Goal: Task Accomplishment & Management: Manage account settings

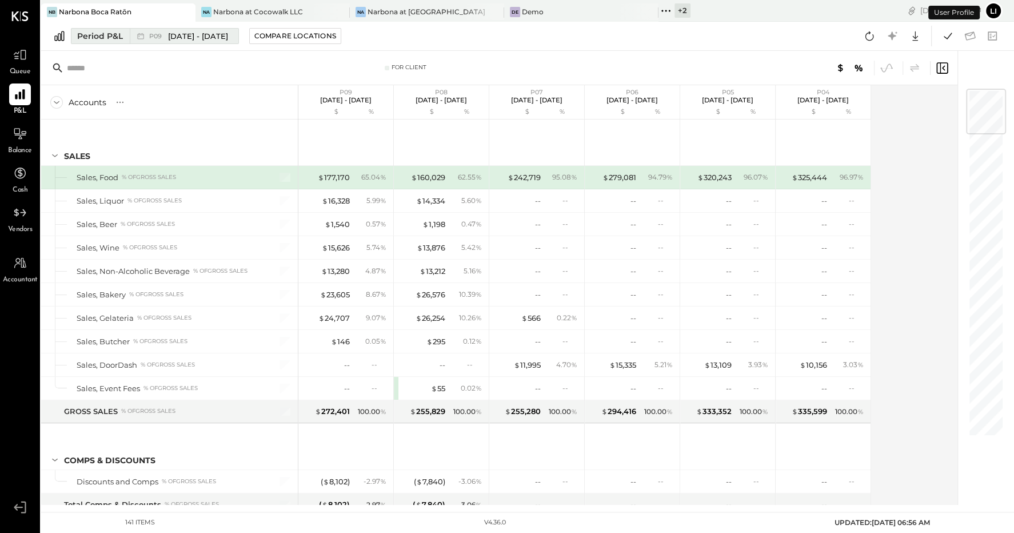
click at [176, 42] on div "P09 Aug 11 - Sep 7, 2025" at bounding box center [181, 36] width 103 height 15
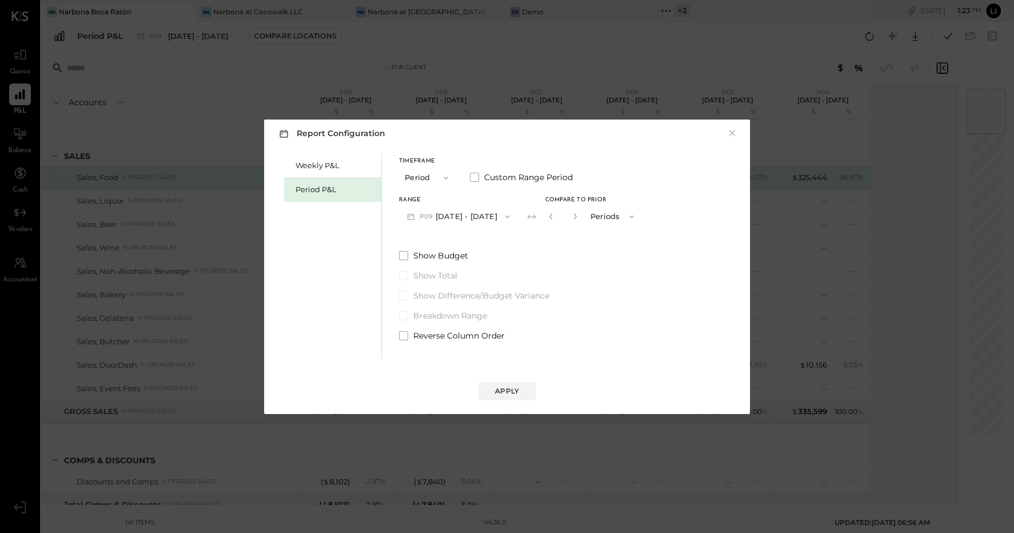
click at [478, 232] on div "Timeframe Period Custom Range Period Range P09 Aug 11 - Sep 7, 2025 Compare to …" at bounding box center [520, 247] width 243 height 187
click at [464, 217] on button "P09 Aug 11 - Sep 7, 2025" at bounding box center [458, 216] width 119 height 21
click at [740, 133] on div "Report Configuration × Weekly P&L Period P&L Timeframe Period Custom Range Peri…" at bounding box center [507, 266] width 486 height 294
click at [729, 132] on button "×" at bounding box center [732, 132] width 10 height 11
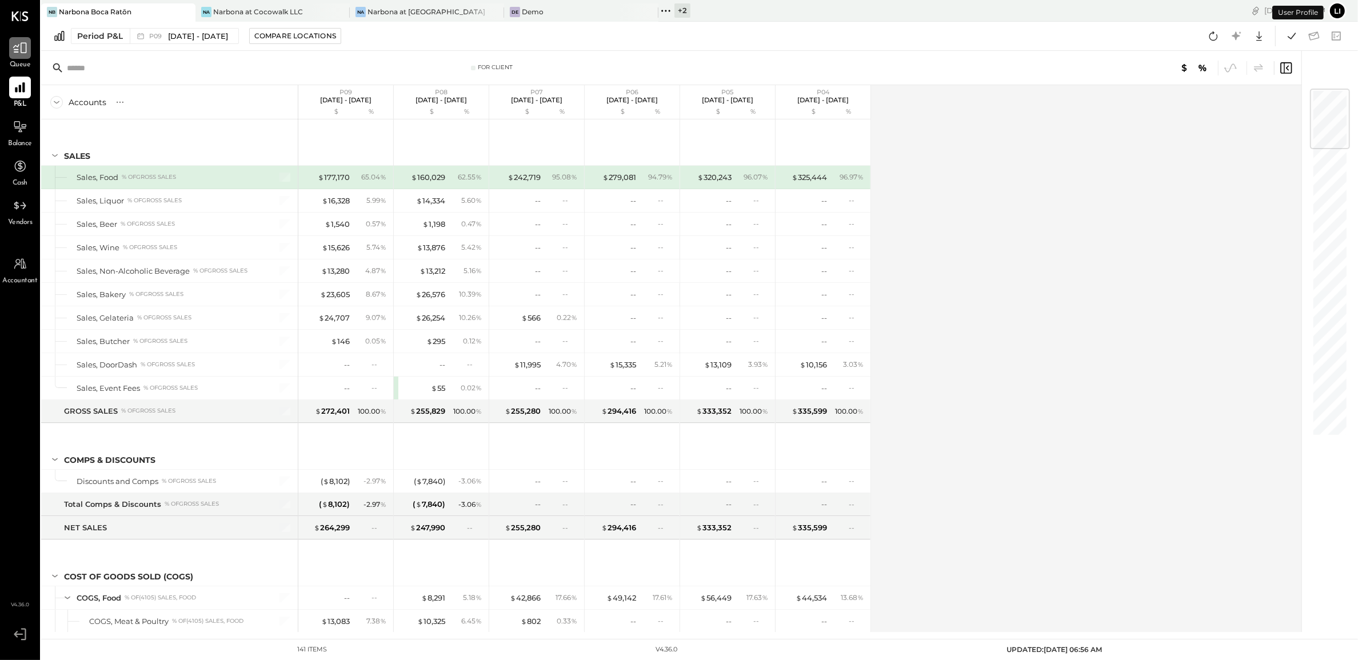
click at [25, 57] on div at bounding box center [20, 48] width 22 height 22
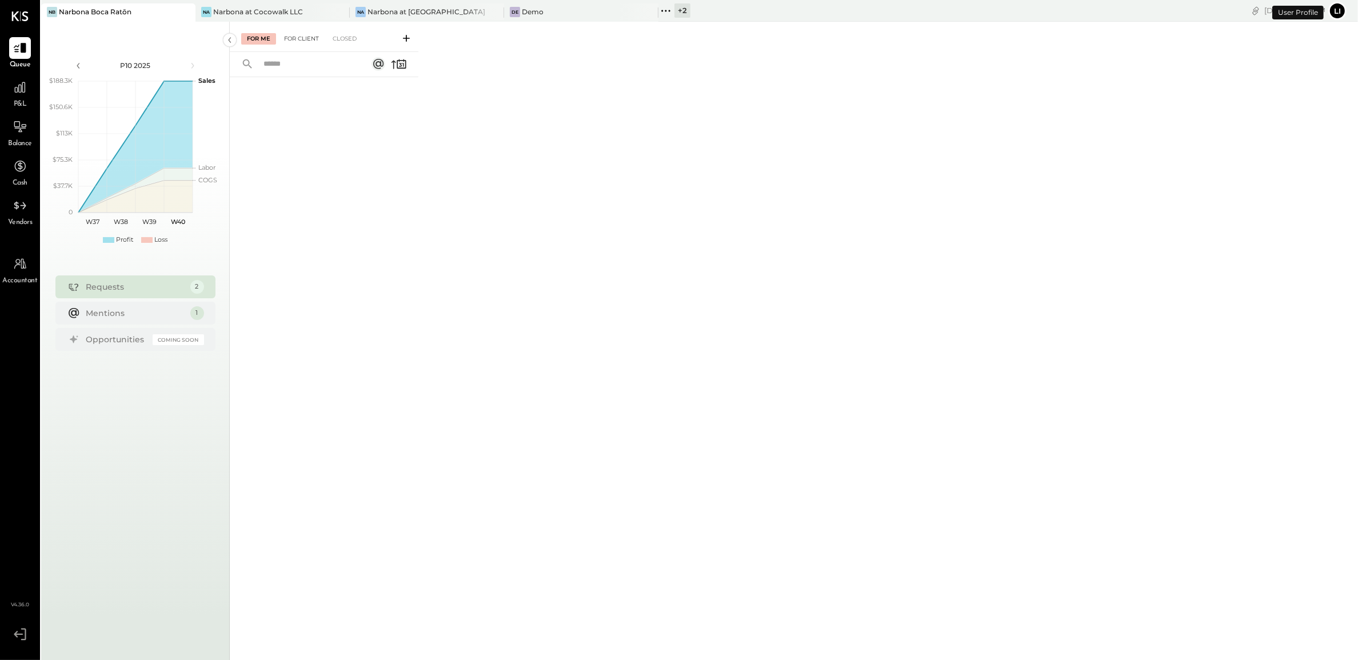
click at [304, 37] on div "For Client" at bounding box center [301, 38] width 46 height 11
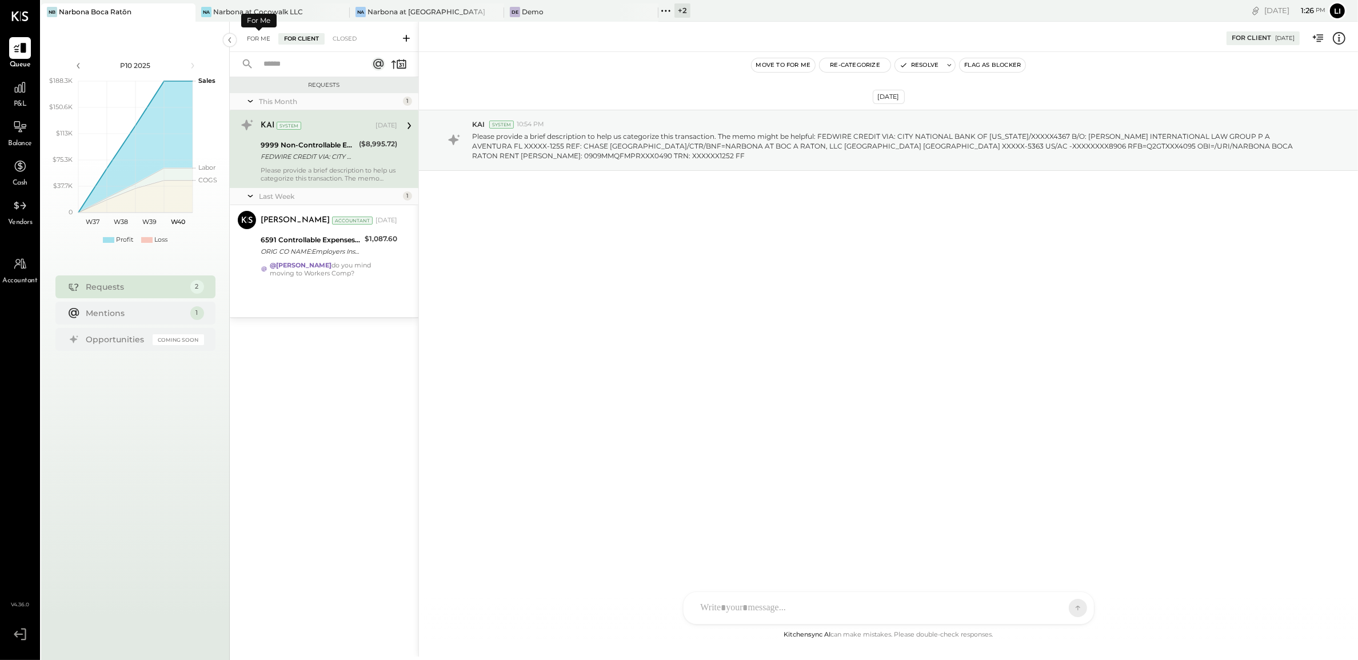
click at [258, 37] on div "For Me" at bounding box center [258, 38] width 35 height 11
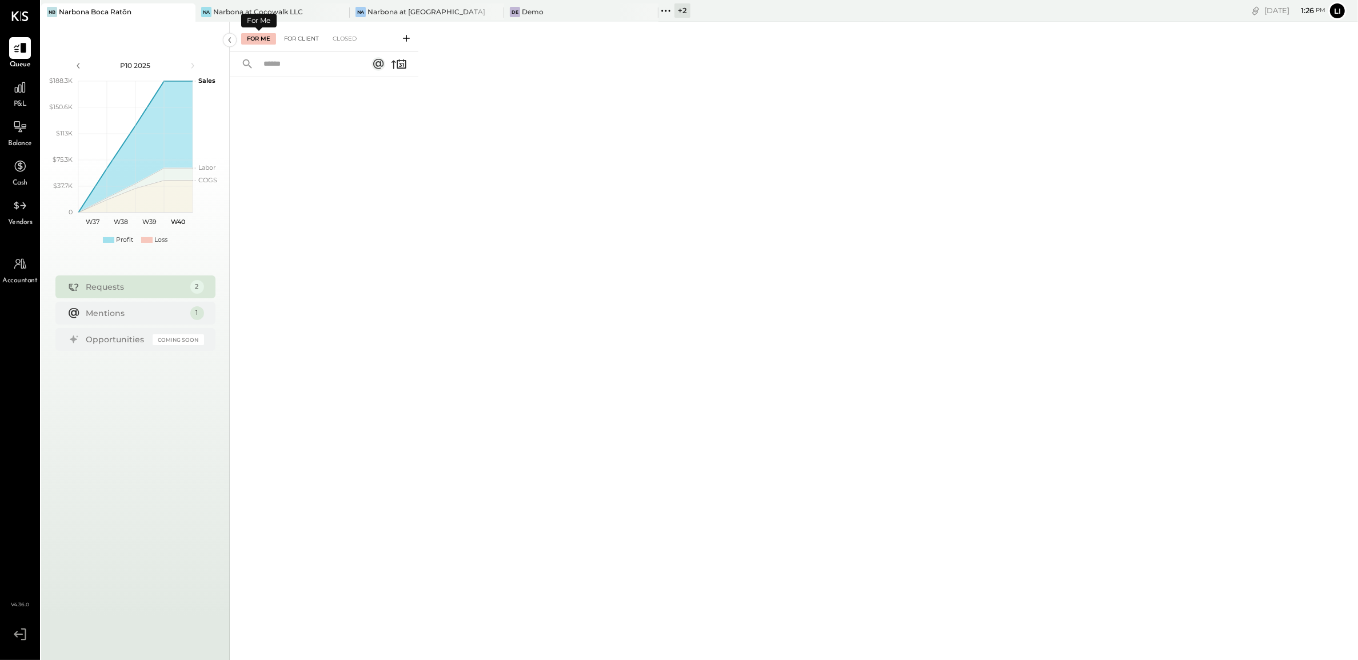
click at [295, 35] on div "For Client" at bounding box center [301, 38] width 46 height 11
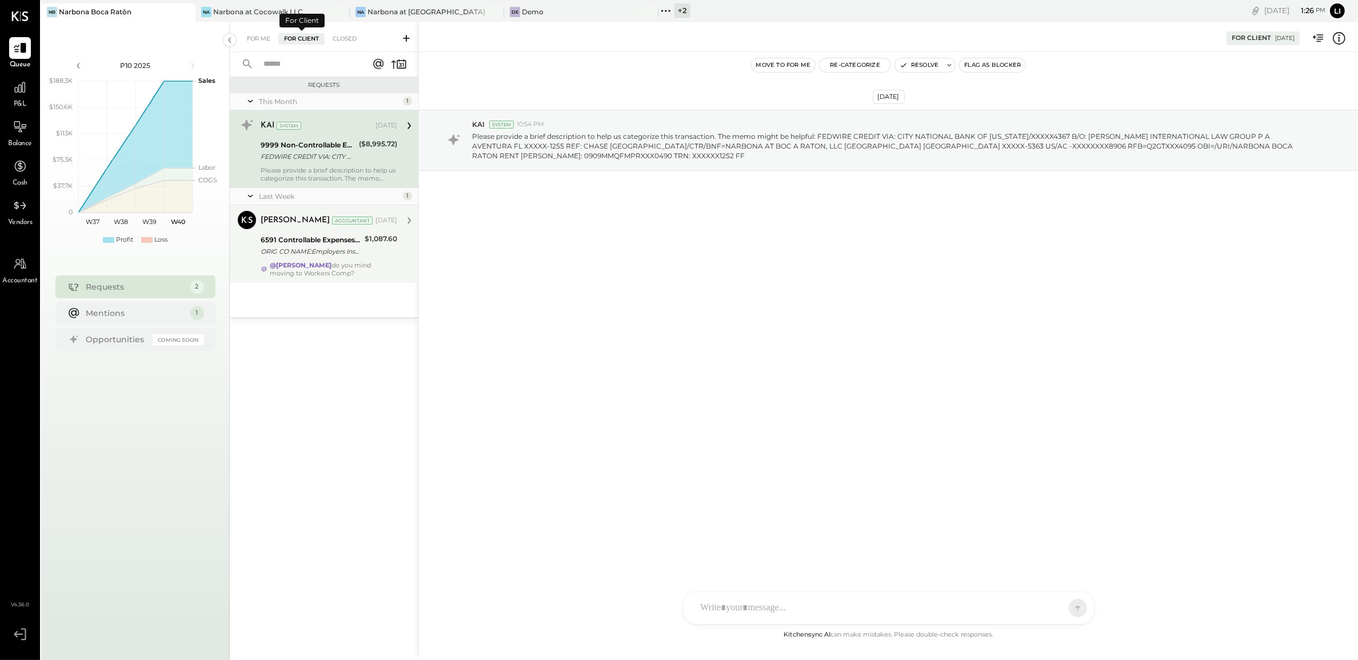
click at [320, 250] on div "ORIG CO NAME:Employers Insura ORIG ID:FXXXXX6791 DESC DATE:250821 CO ENTRY DESC…" at bounding box center [311, 251] width 101 height 11
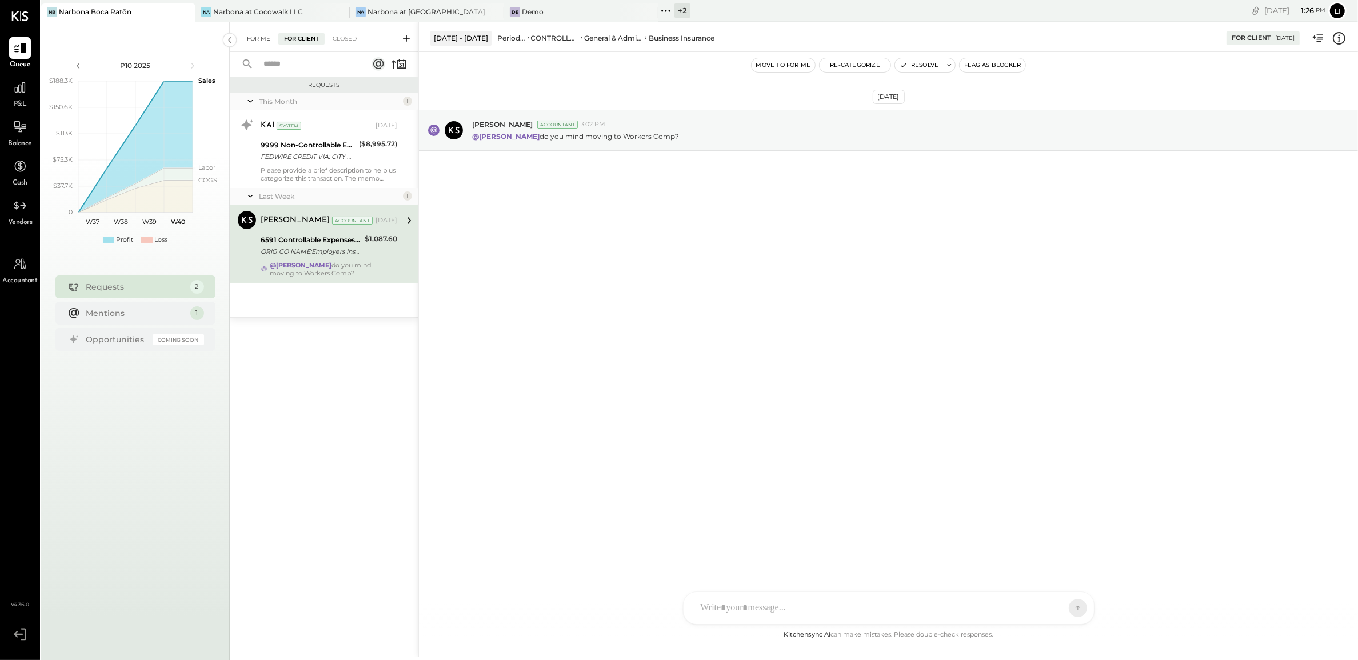
click at [262, 42] on div "For Me" at bounding box center [258, 38] width 35 height 11
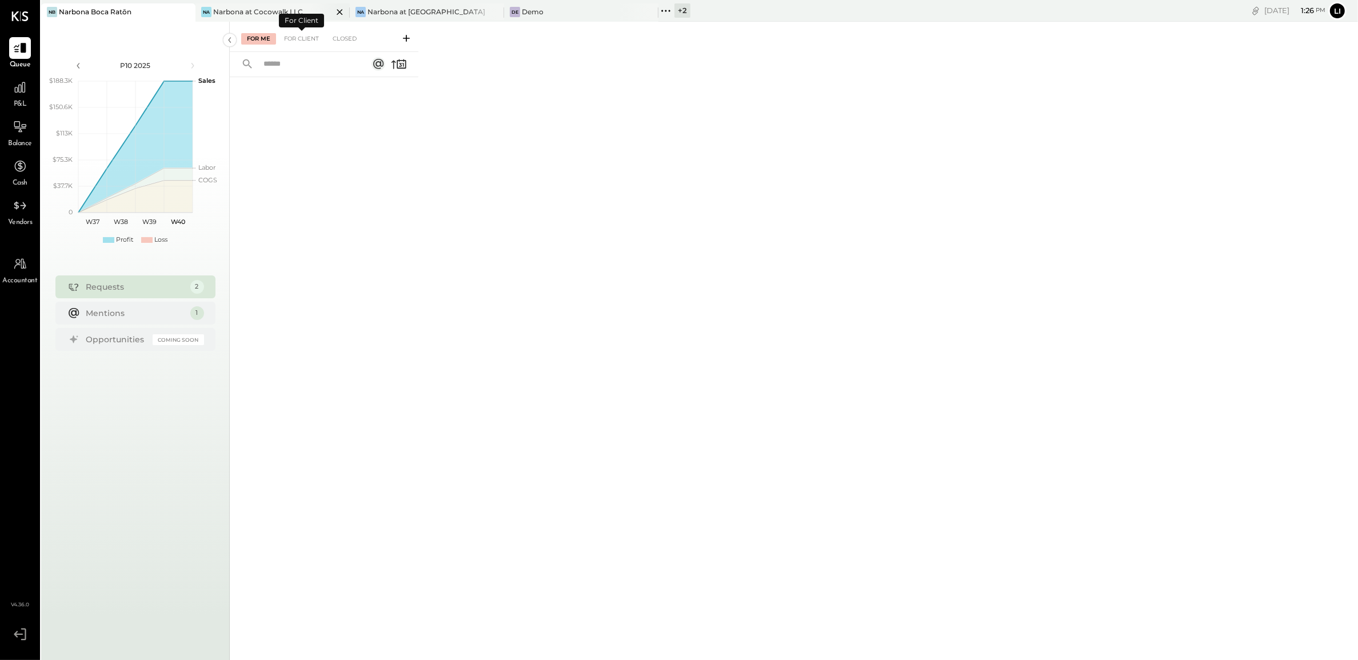
click at [258, 13] on div "Narbona at Cocowalk LLC" at bounding box center [258, 12] width 90 height 10
click at [307, 37] on div "For Client" at bounding box center [301, 38] width 46 height 11
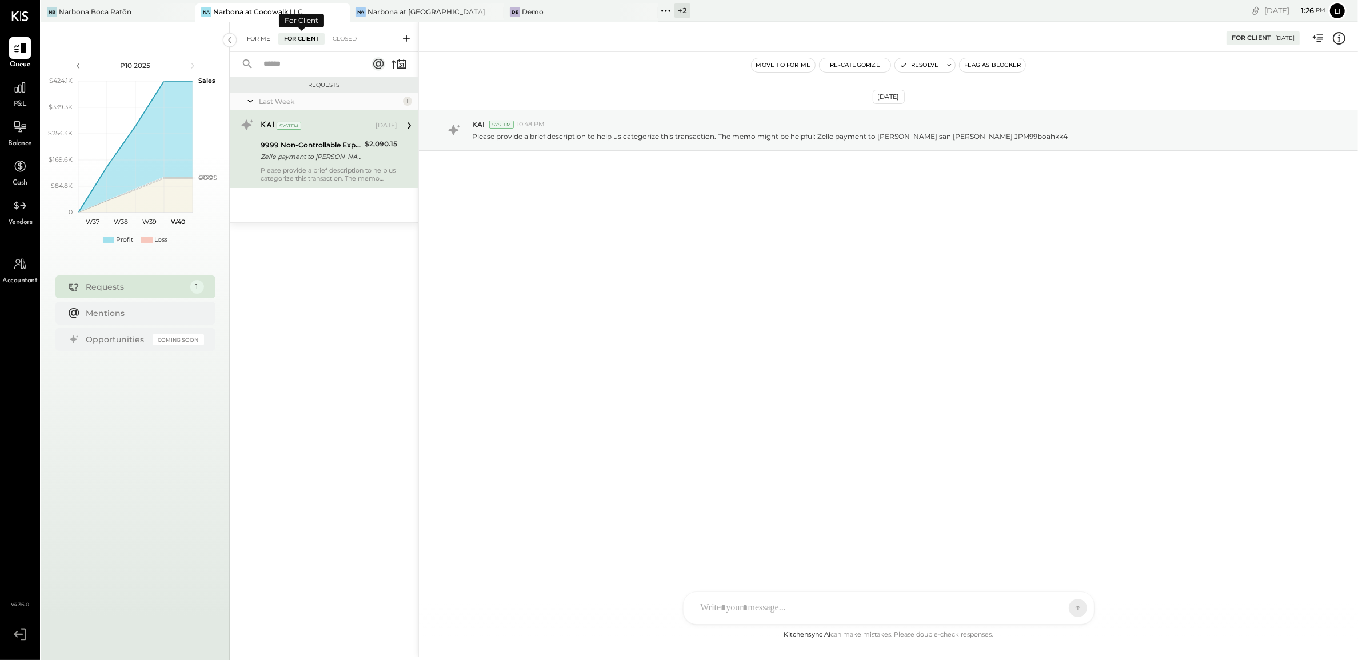
click at [262, 40] on div "For Me" at bounding box center [258, 38] width 35 height 11
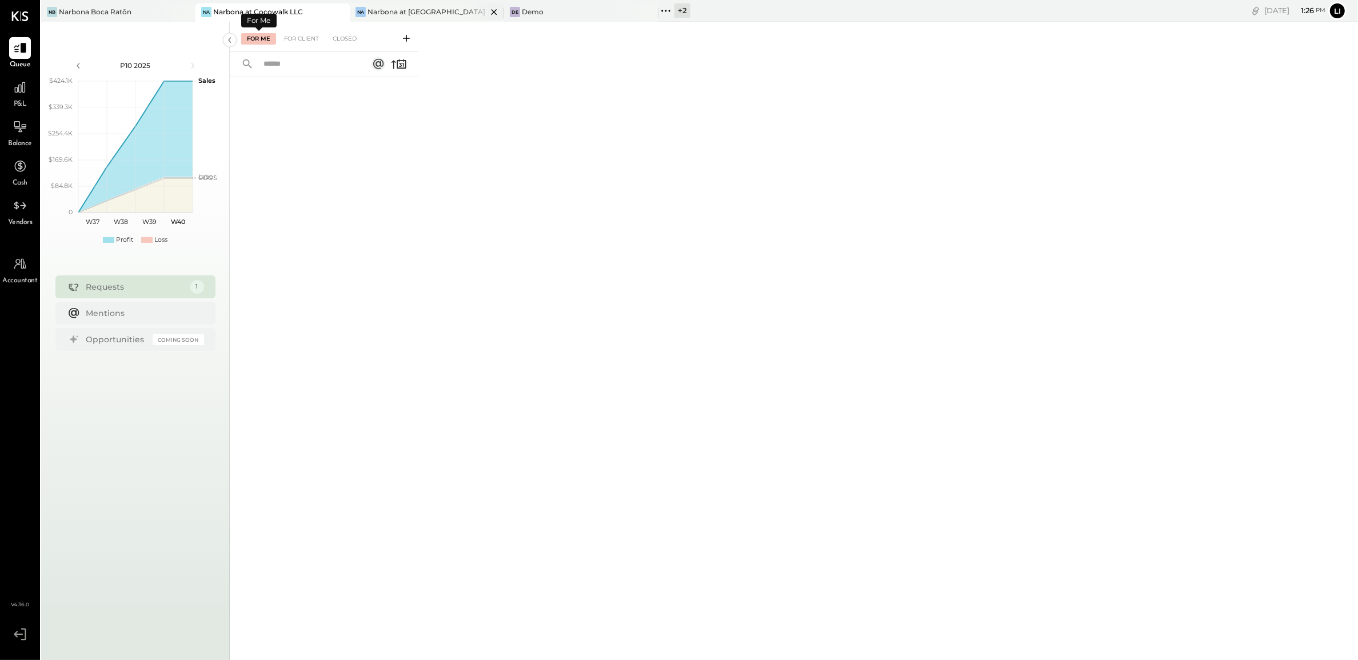
click at [423, 7] on div "Narbona at [GEOGRAPHIC_DATA] LLC" at bounding box center [426, 12] width 119 height 10
click at [294, 37] on div "For Client" at bounding box center [301, 38] width 46 height 11
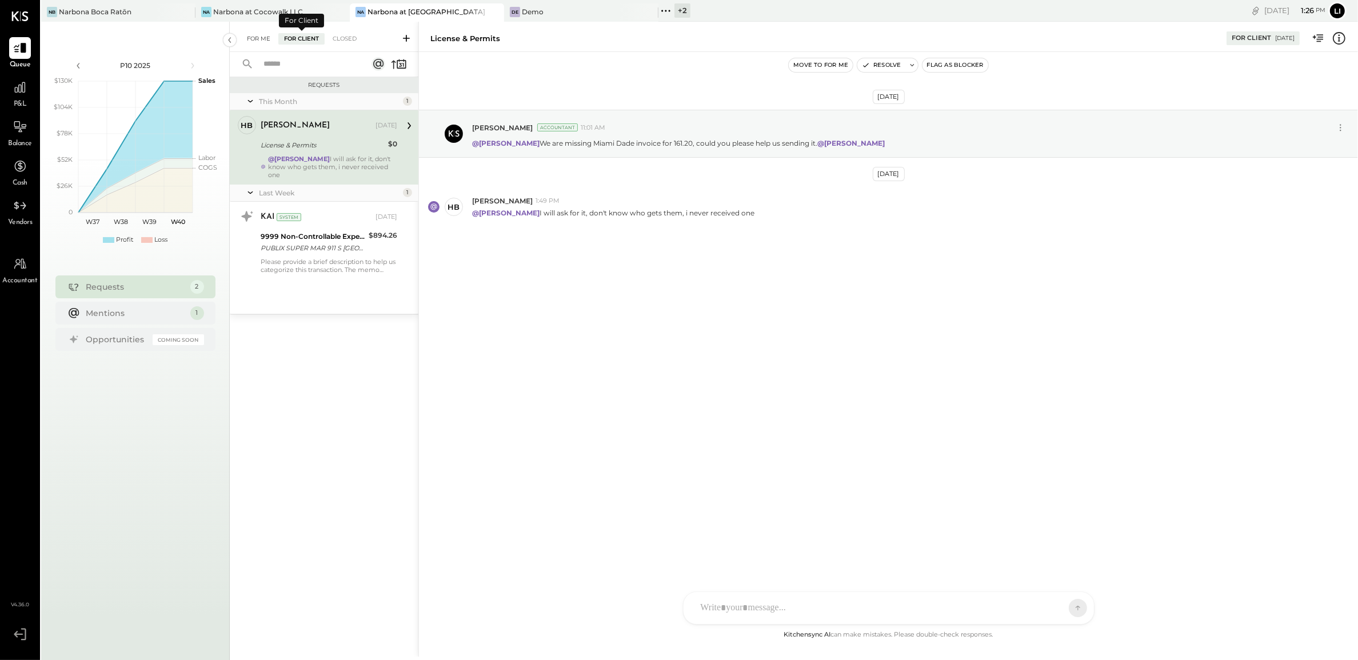
click at [261, 37] on div "For Me" at bounding box center [258, 38] width 35 height 11
